Goal: Task Accomplishment & Management: Use online tool/utility

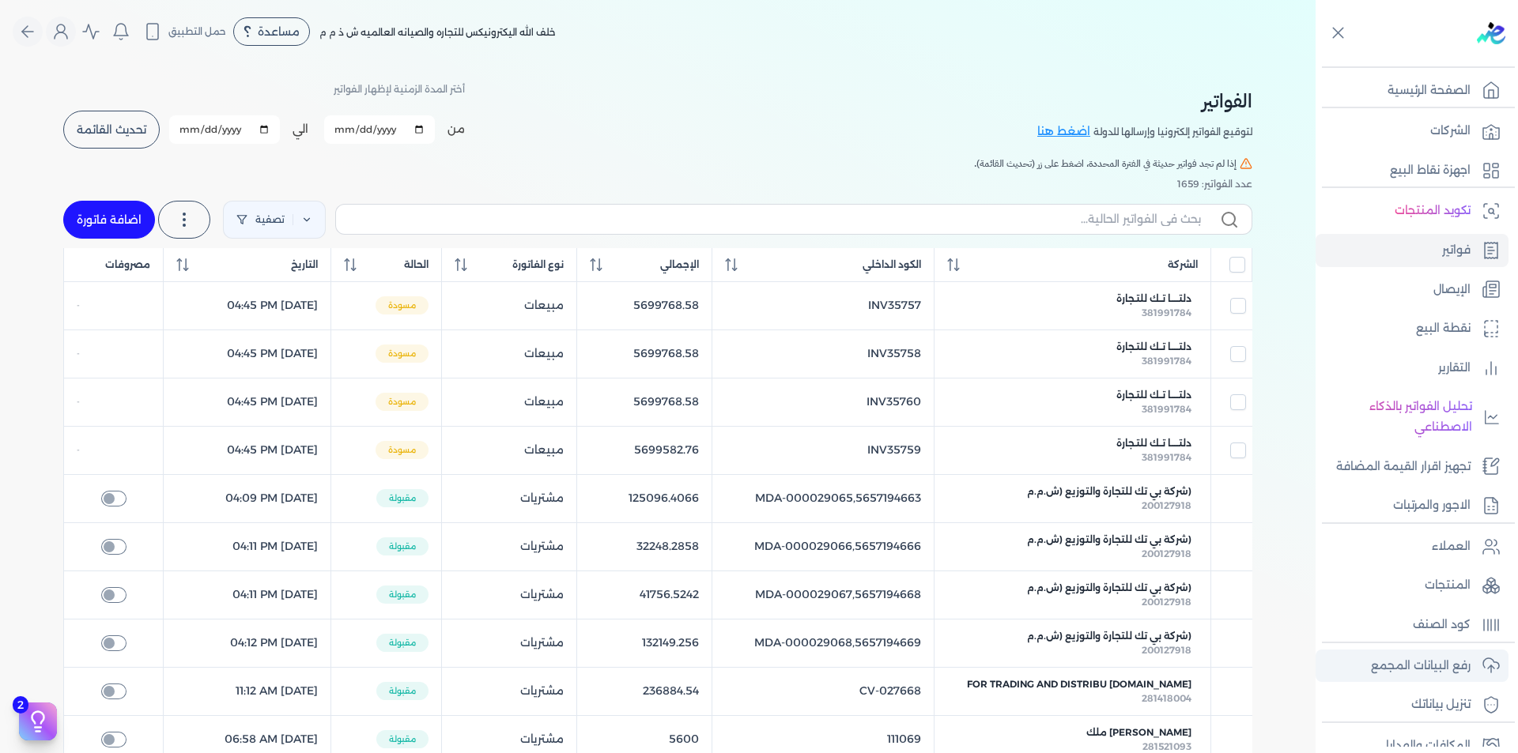
click at [1444, 677] on link "رفع البيانات المجمع" at bounding box center [1412, 666] width 193 height 33
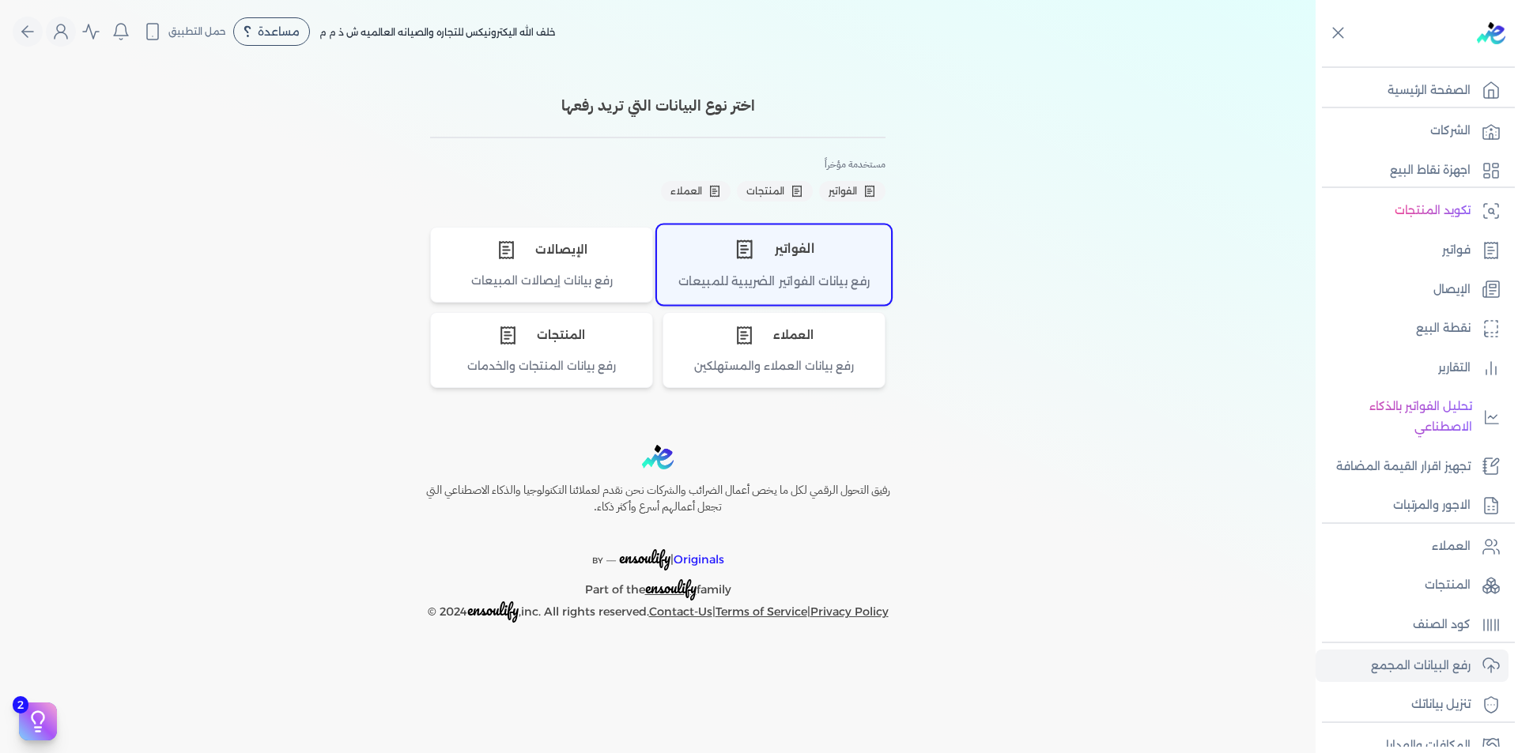
click at [762, 261] on div "الفواتير" at bounding box center [774, 248] width 232 height 47
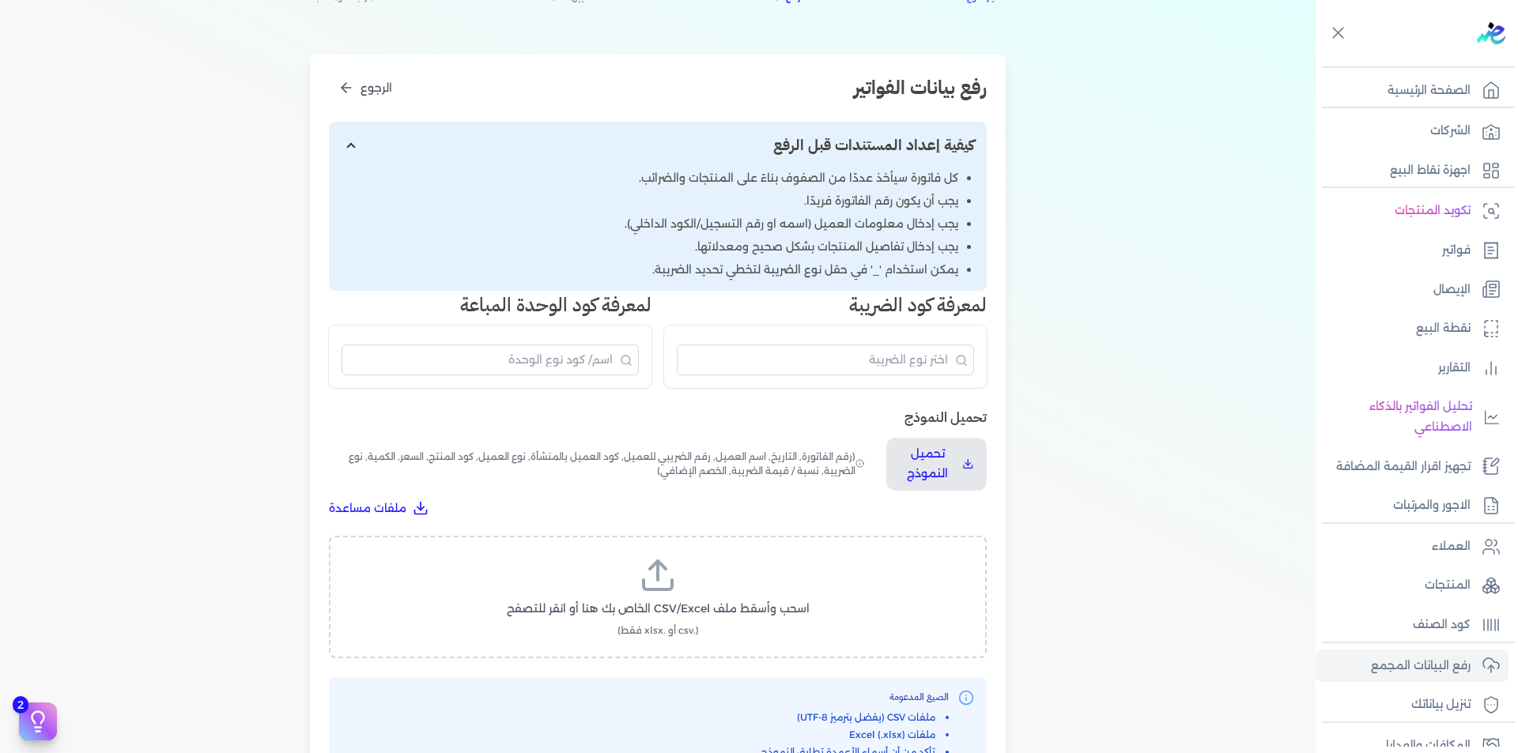
scroll to position [395, 0]
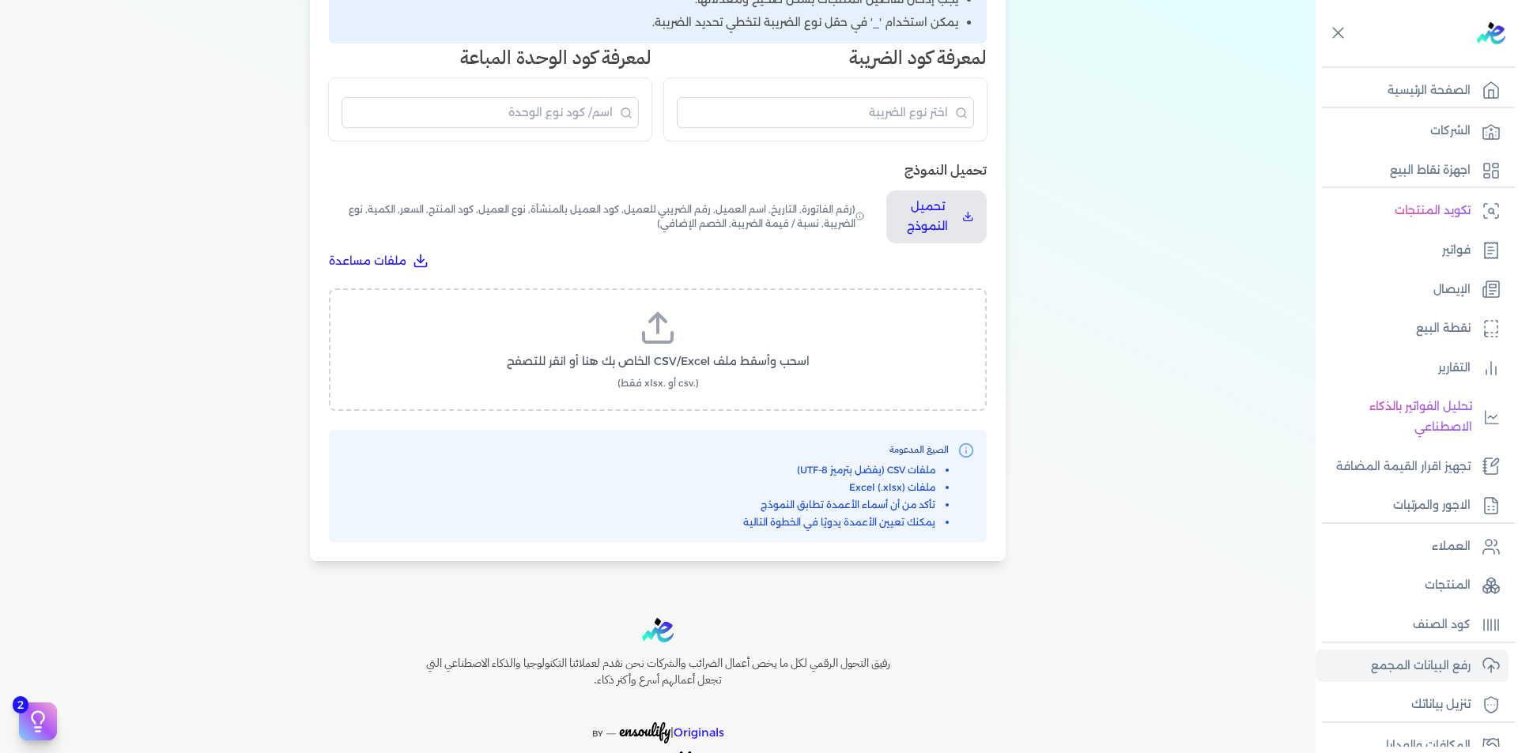
click at [672, 328] on icon at bounding box center [658, 328] width 38 height 38
click at [0, 0] on input "اسحب وأسقط ملف CSV/Excel الخاص بك هنا أو انقر للتصفح (.csv أو .xlsx فقط)" at bounding box center [0, 0] width 0 height 0
click at [697, 372] on span "تحميل الملف" at bounding box center [705, 376] width 66 height 17
select select "رقم الفاتورة"
select select "التاريخ"
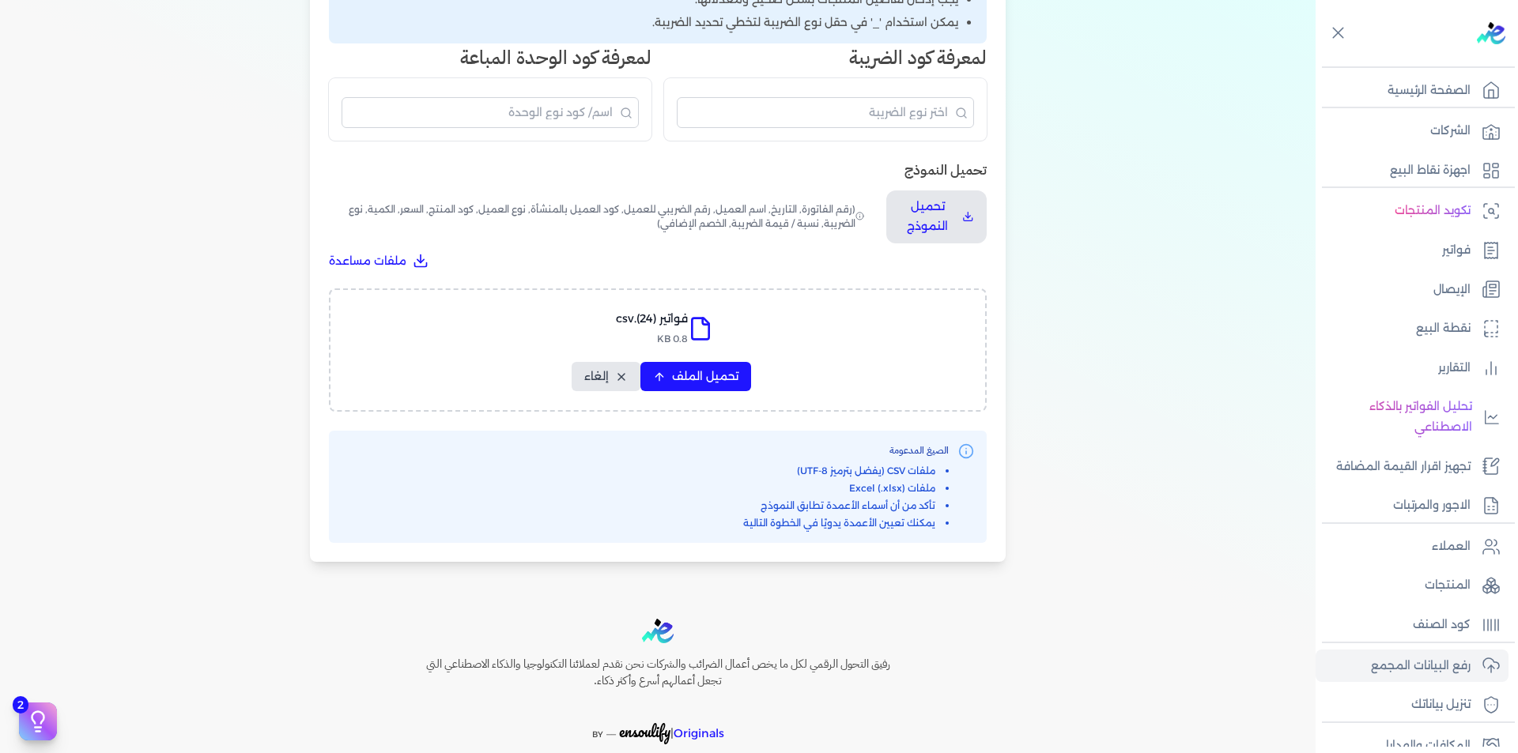
select select "أسم العميل"
select select "الرقم الضريبي"
select select "نوع العميل"
select select "الرقم التسلسلي الداخلي"
select select "وصف البند"
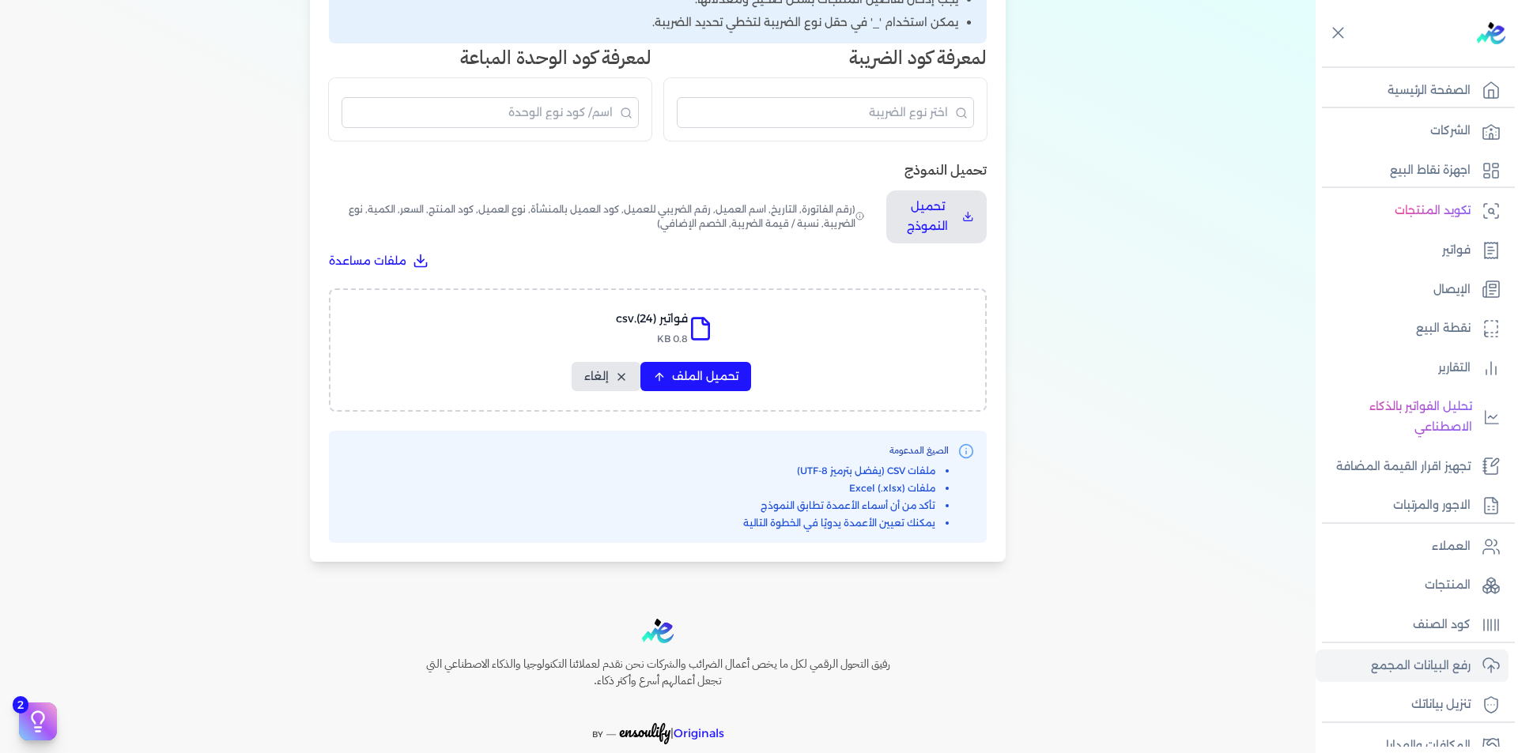
select select "سيريال المنتج"
select select "السعر"
select select "الكمية"
select select "نوع الضريبة"
select select "نسبة / قيمة الضريبة"
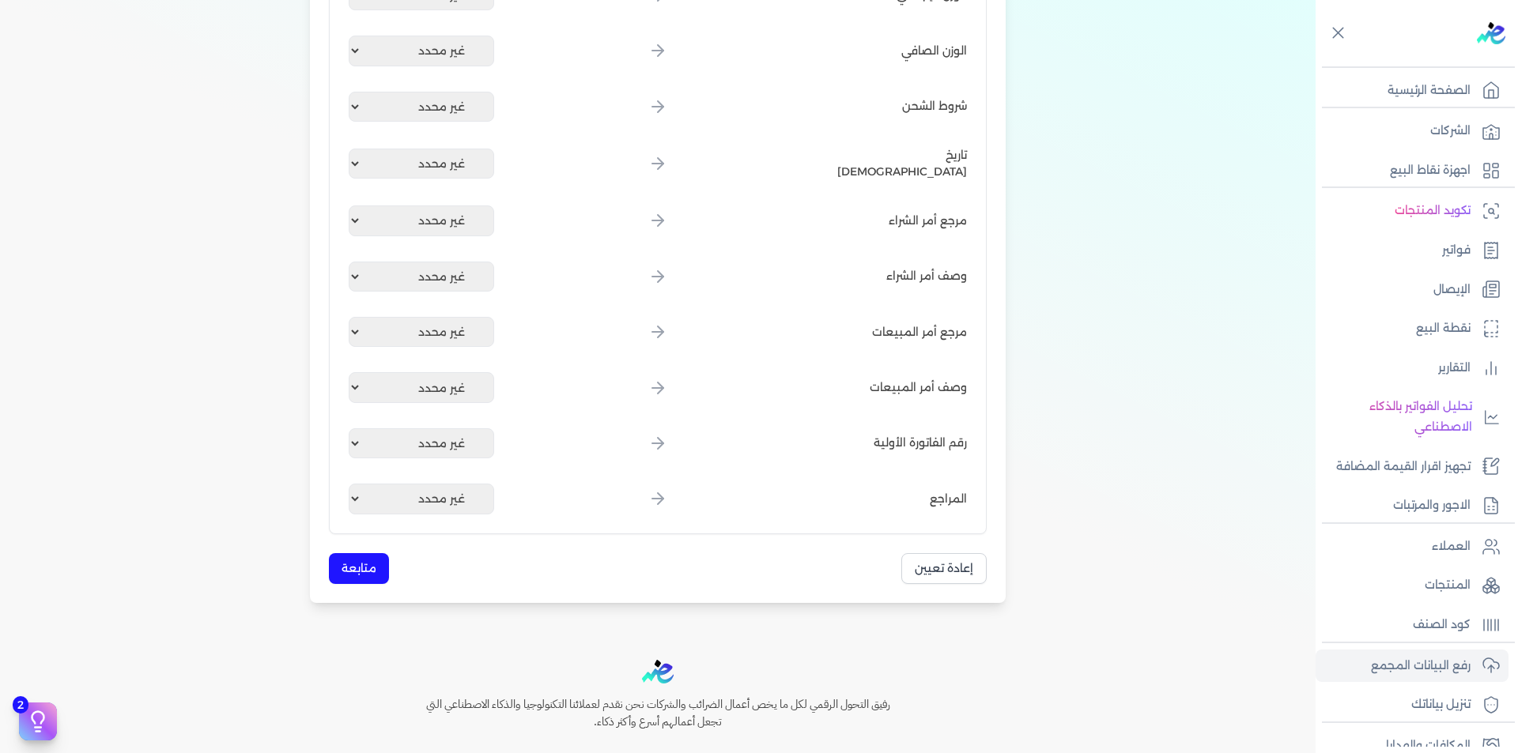
scroll to position [1844, 0]
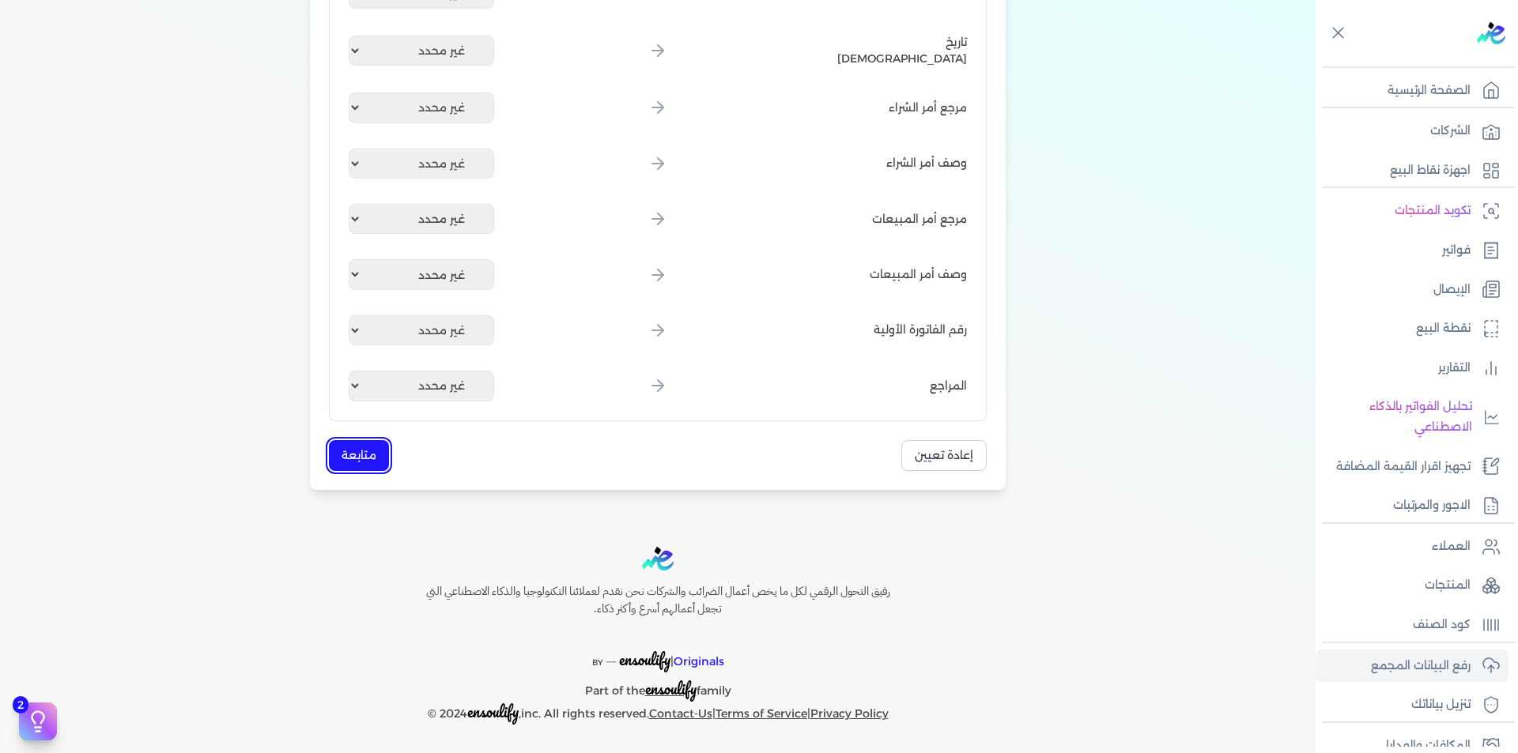
click at [381, 454] on button "متابعة" at bounding box center [359, 455] width 60 height 31
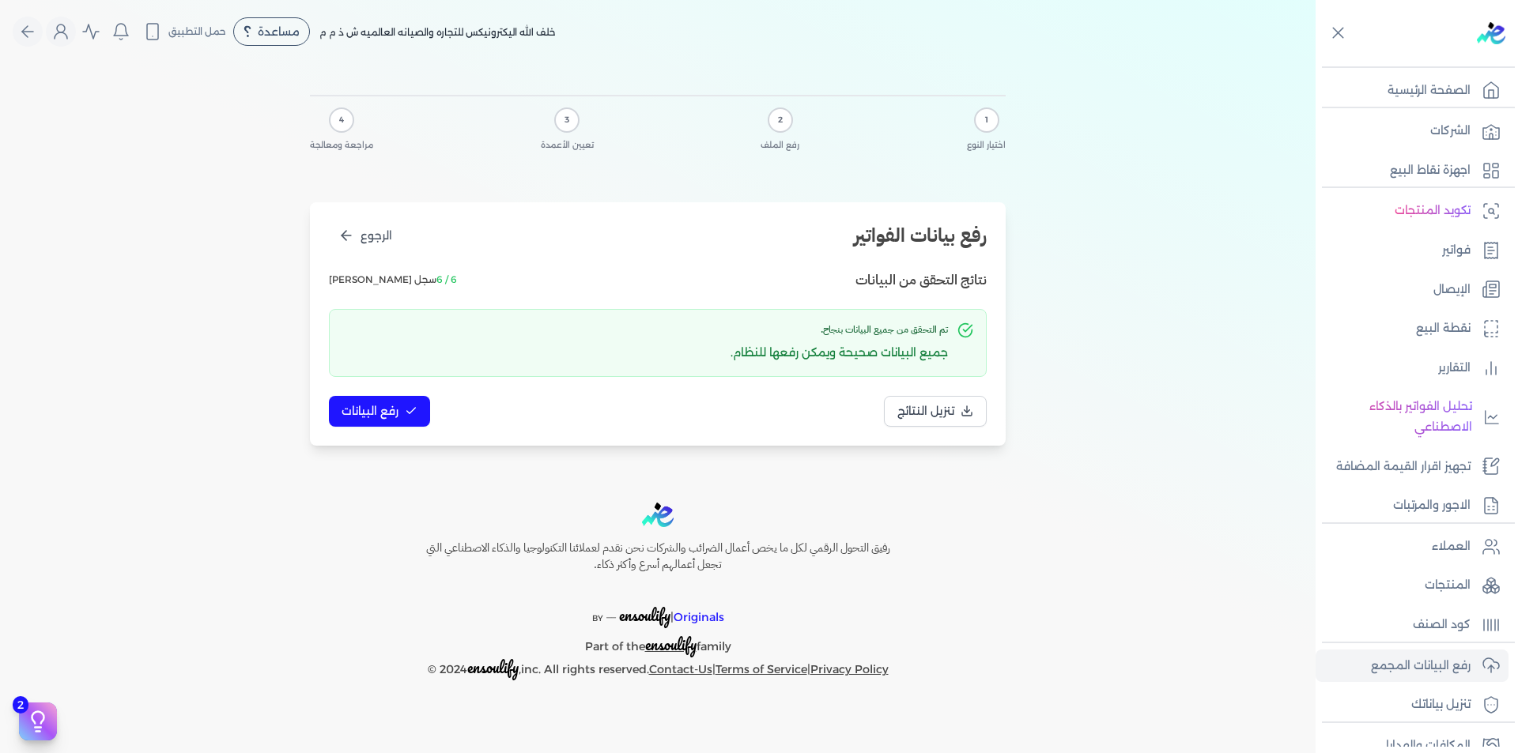
scroll to position [0, 0]
click at [387, 410] on span "رفع البيانات" at bounding box center [370, 411] width 57 height 17
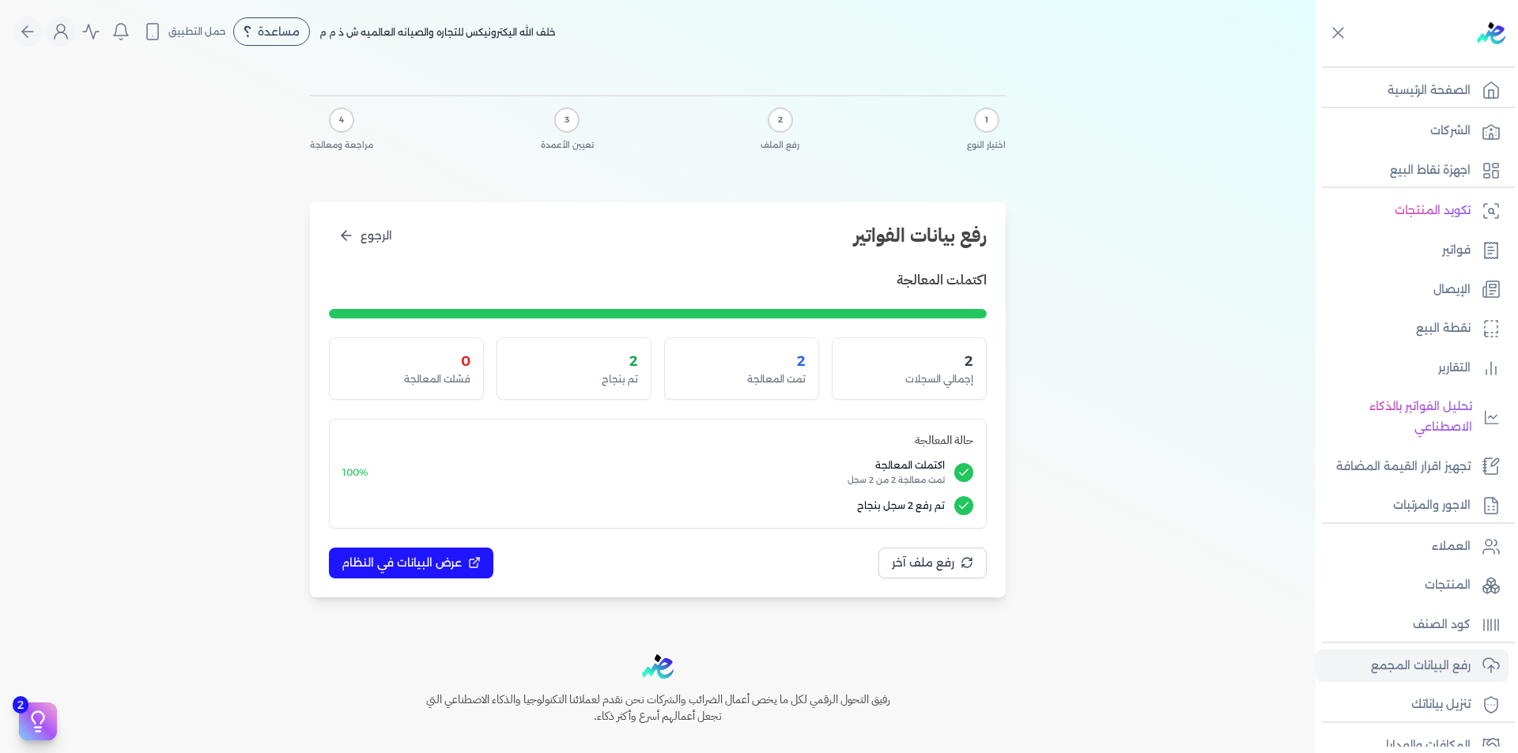
click at [614, 74] on div "1 اختيار النوع 2 رفع الملف 3 تعيين الأعمدة 4 مراجعة ومعالجة رفع بيانات الفواتير…" at bounding box center [658, 343] width 708 height 560
